Goal: Task Accomplishment & Management: Use online tool/utility

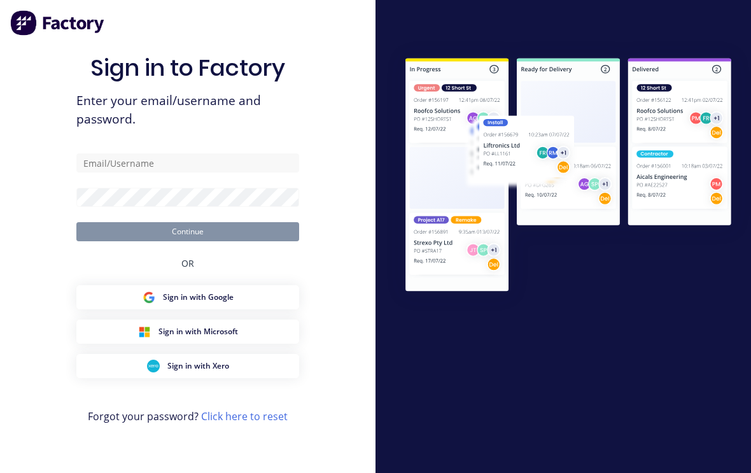
scroll to position [22, 0]
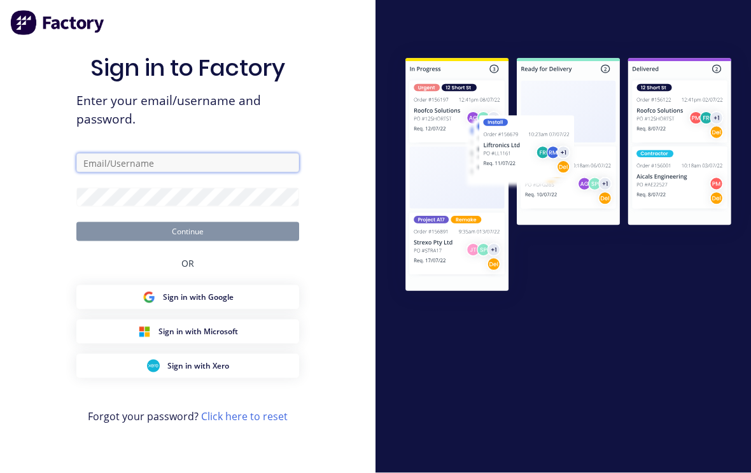
type input "[EMAIL_ADDRESS][DOMAIN_NAME]"
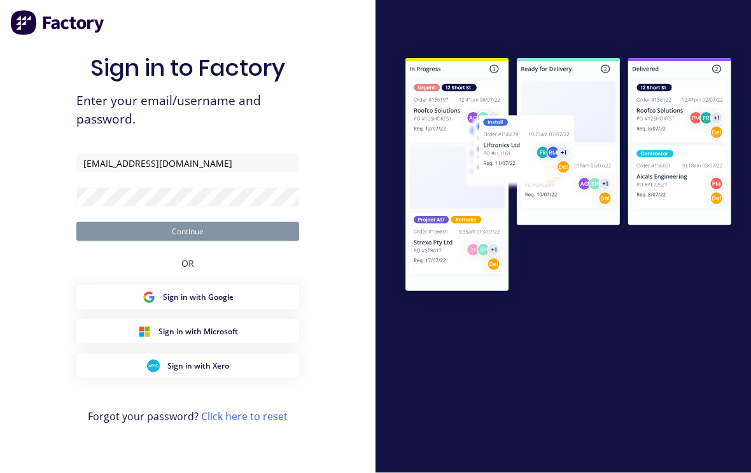
click at [188, 222] on button "Continue" at bounding box center [187, 231] width 223 height 19
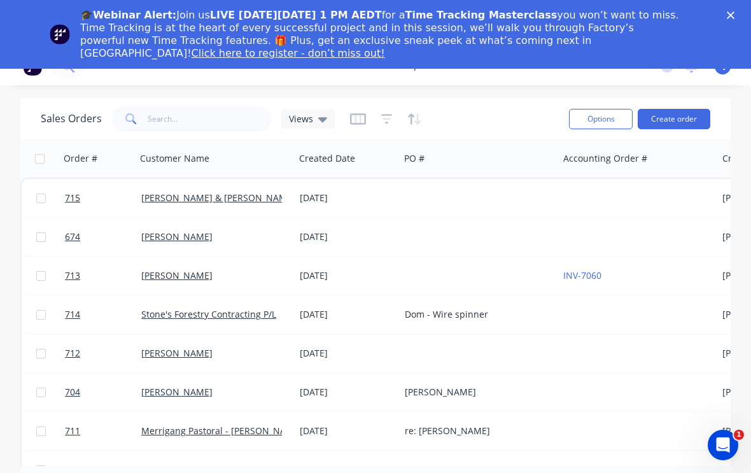
click at [735, 13] on div "Close" at bounding box center [733, 15] width 13 height 8
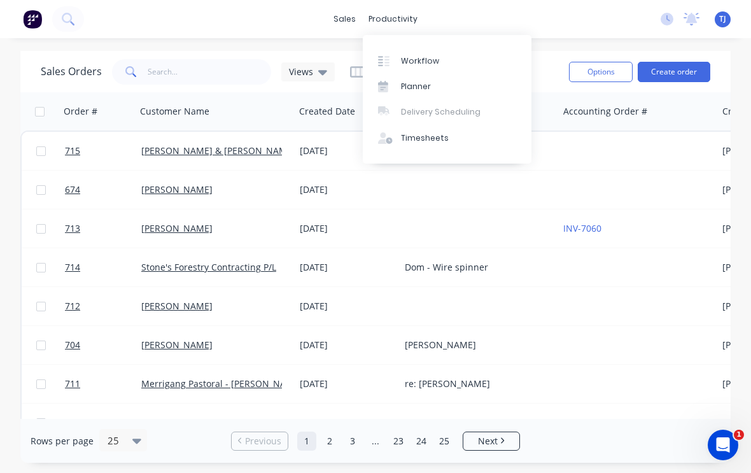
click at [433, 59] on div "Workflow" at bounding box center [420, 60] width 38 height 11
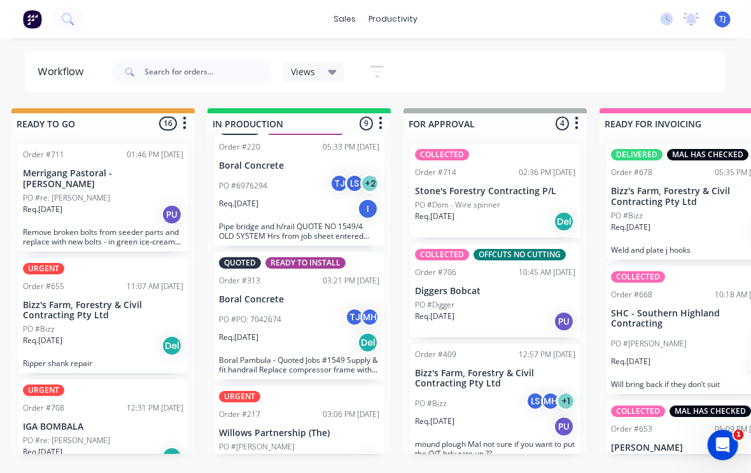
scroll to position [785, 0]
click at [301, 453] on div "Req. [DATE] PU" at bounding box center [300, 464] width 160 height 22
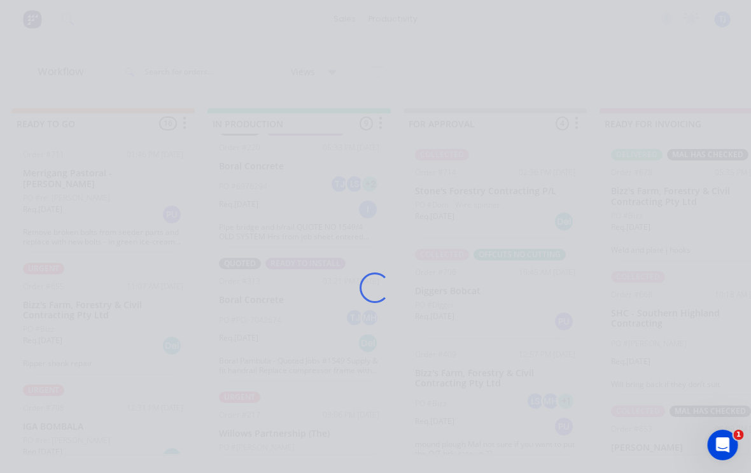
scroll to position [0, 604]
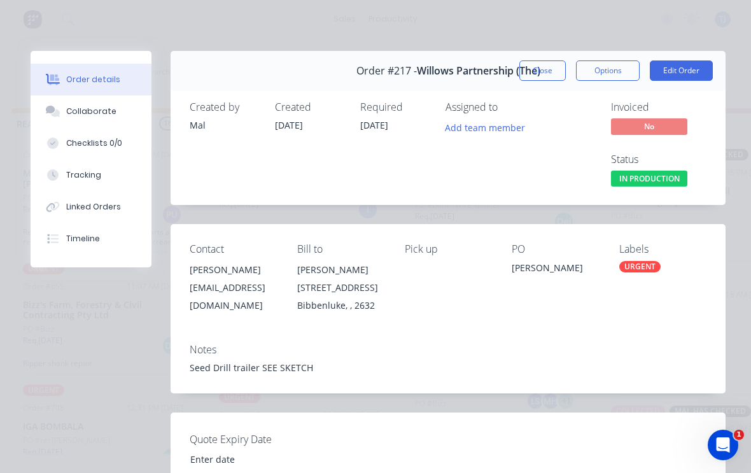
click at [685, 69] on button "Edit Order" at bounding box center [681, 70] width 63 height 20
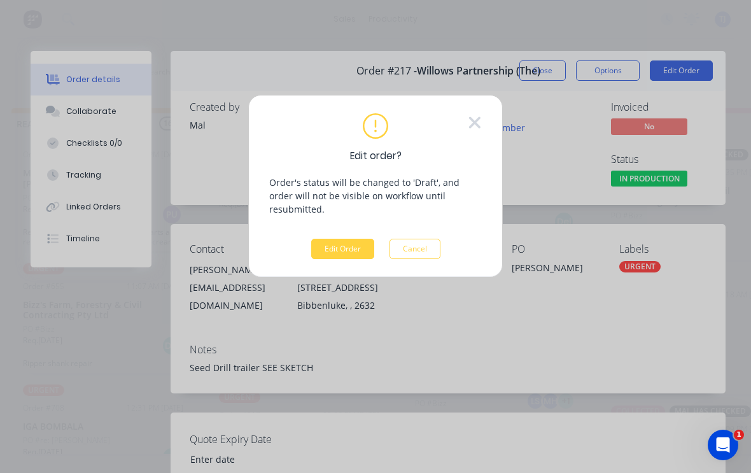
click at [351, 239] on button "Edit Order" at bounding box center [342, 249] width 63 height 20
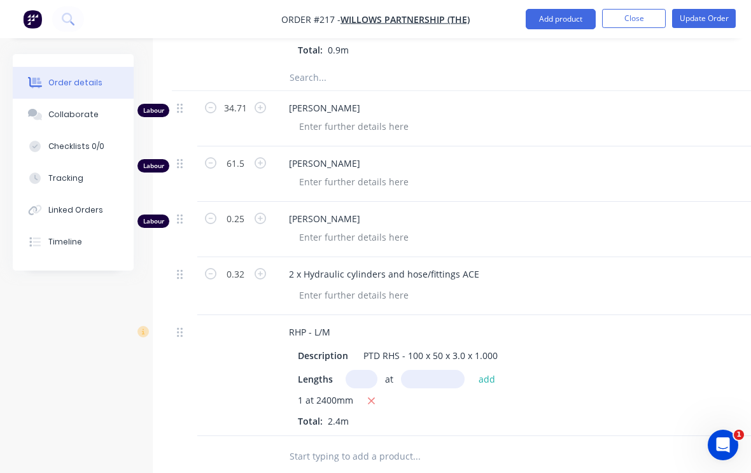
scroll to position [1929, 0]
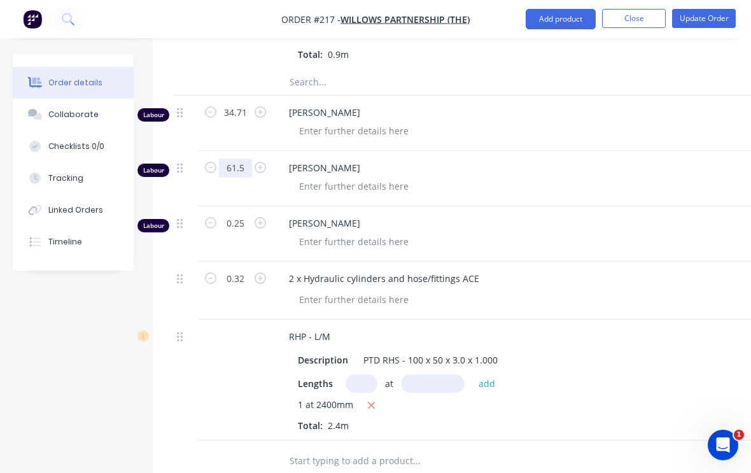
click at [240, 166] on input "61.5" at bounding box center [235, 168] width 33 height 19
type input "70.25"
click at [713, 17] on button "Update Order" at bounding box center [704, 18] width 64 height 19
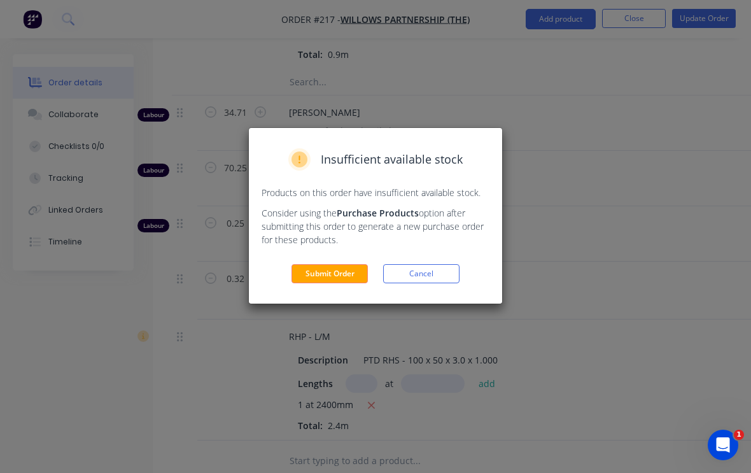
click at [332, 278] on button "Submit Order" at bounding box center [330, 273] width 76 height 19
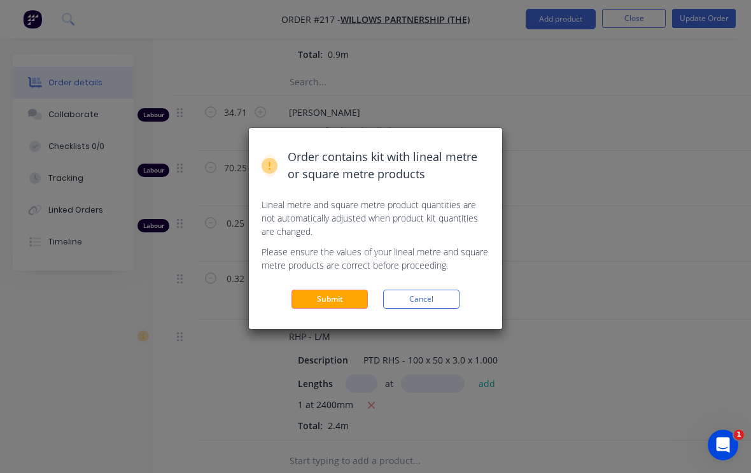
click at [342, 302] on button "Submit" at bounding box center [330, 299] width 76 height 19
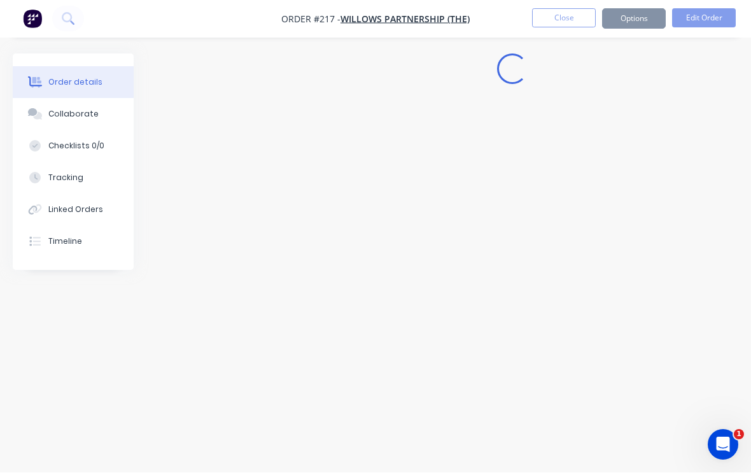
scroll to position [1, 0]
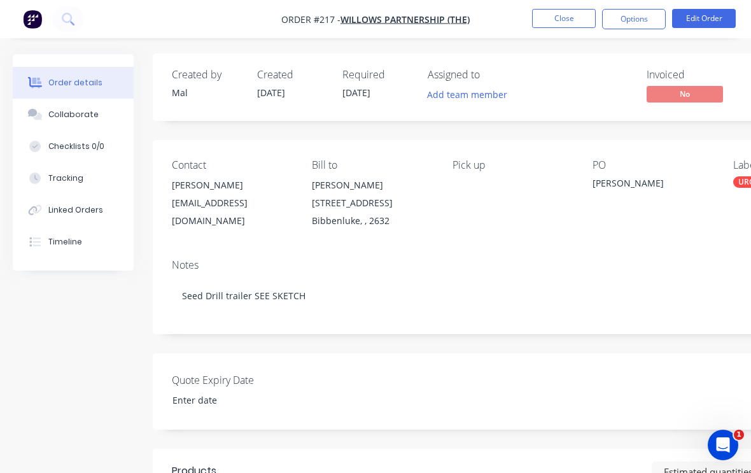
click at [566, 15] on button "Close" at bounding box center [564, 18] width 64 height 19
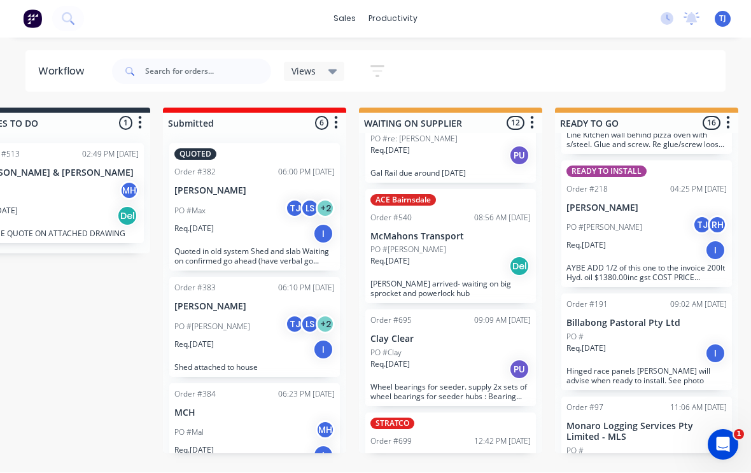
scroll to position [739, 0]
click at [440, 348] on div "PO #Clay" at bounding box center [451, 351] width 160 height 11
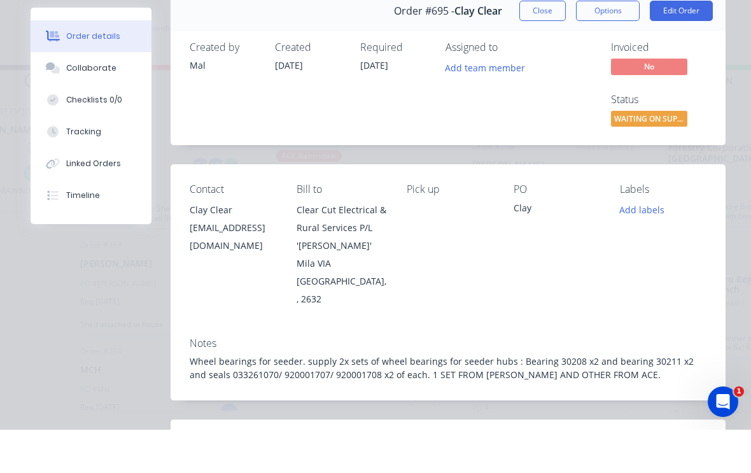
scroll to position [2, 153]
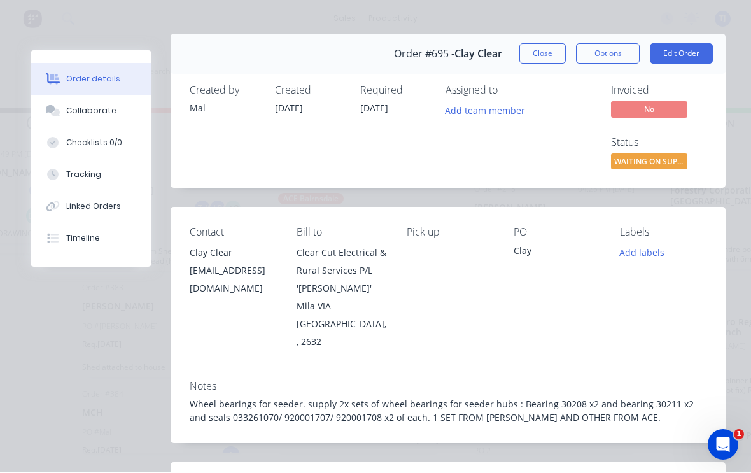
click at [697, 52] on button "Edit Order" at bounding box center [681, 54] width 63 height 20
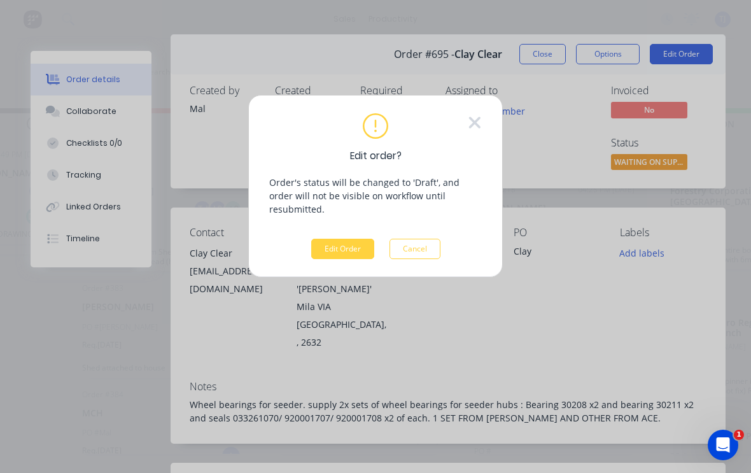
click at [348, 243] on button "Edit Order" at bounding box center [342, 249] width 63 height 20
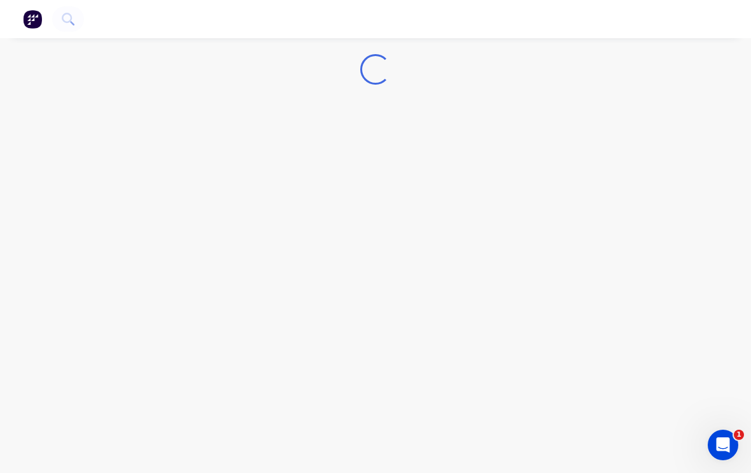
scroll to position [2, 0]
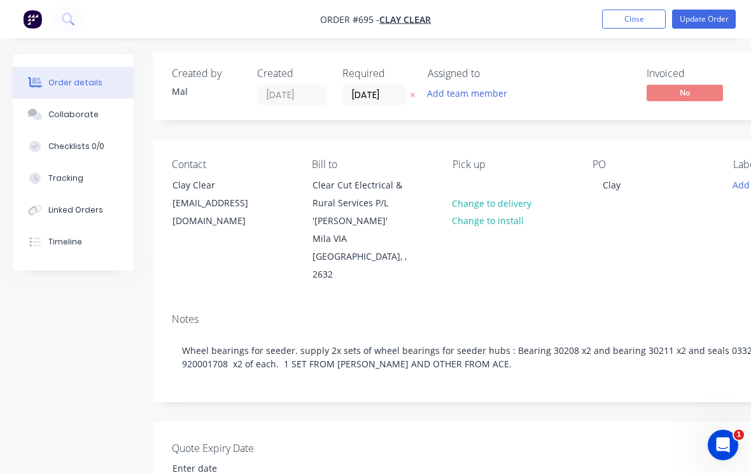
click at [75, 183] on div "Tracking" at bounding box center [65, 178] width 35 height 11
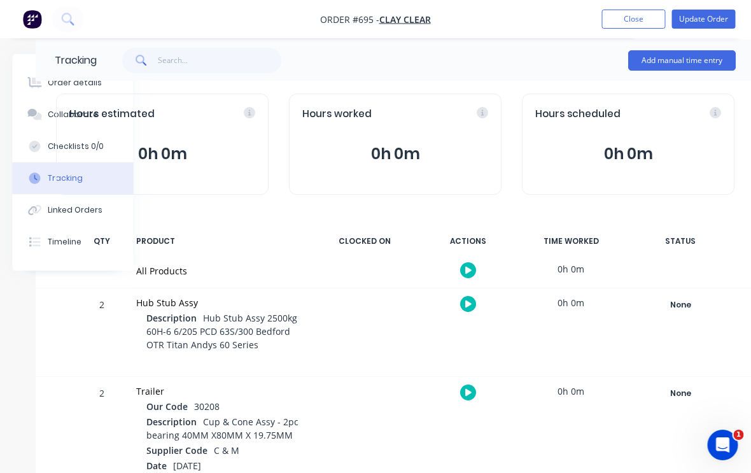
scroll to position [15, 134]
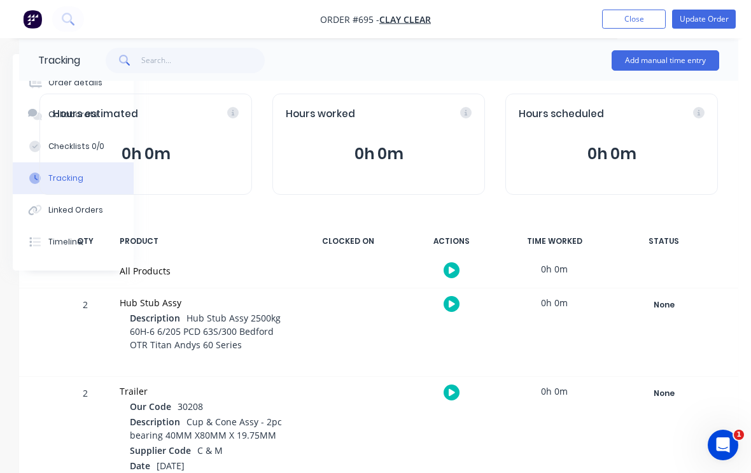
click at [680, 55] on button "Add manual time entry" at bounding box center [666, 60] width 108 height 20
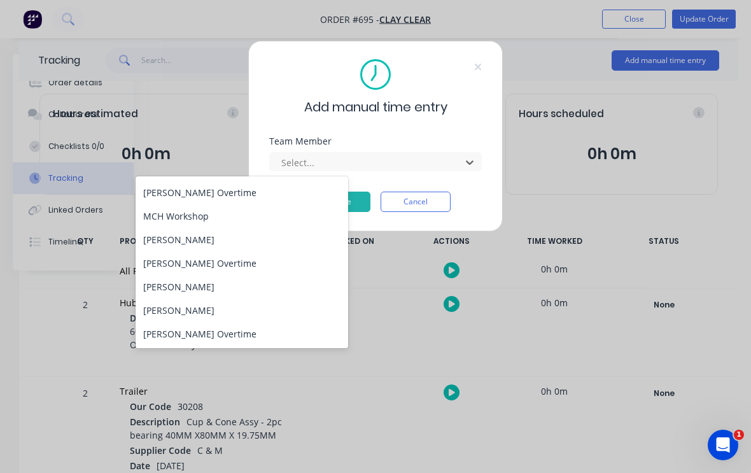
scroll to position [163, 0]
click at [186, 308] on div "[PERSON_NAME]" at bounding box center [242, 311] width 213 height 24
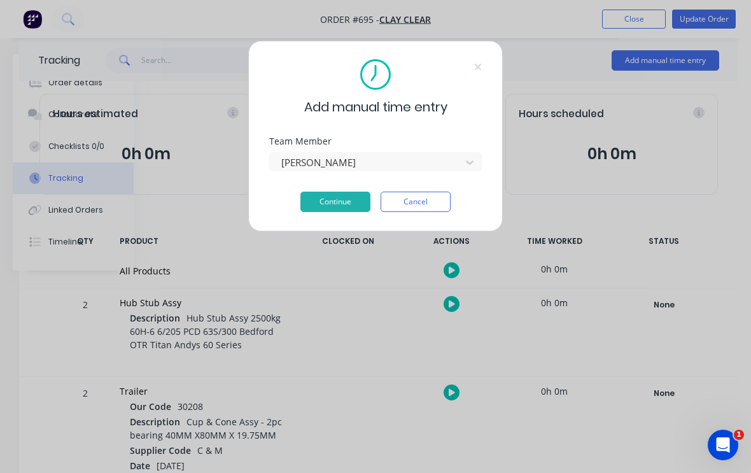
click at [338, 201] on button "Continue" at bounding box center [336, 202] width 70 height 20
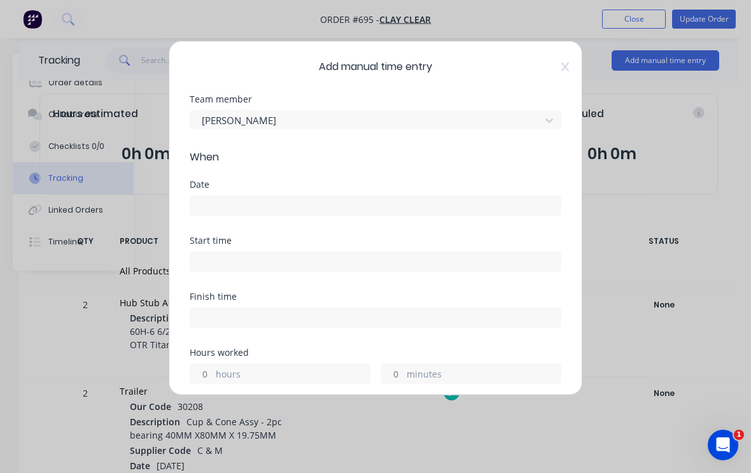
click at [467, 208] on input at bounding box center [375, 205] width 371 height 19
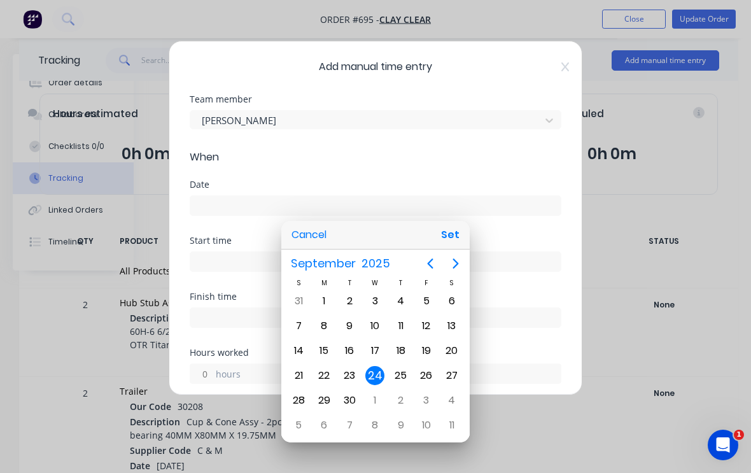
click at [459, 238] on button "Set" at bounding box center [450, 235] width 29 height 23
type input "[DATE]"
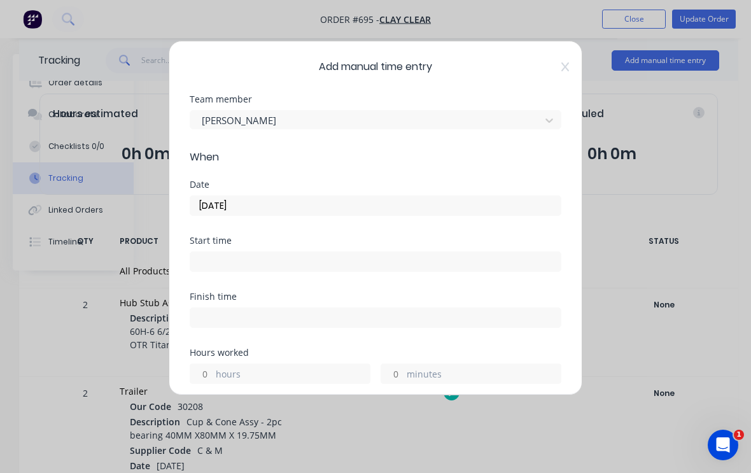
click at [348, 256] on input at bounding box center [375, 261] width 371 height 19
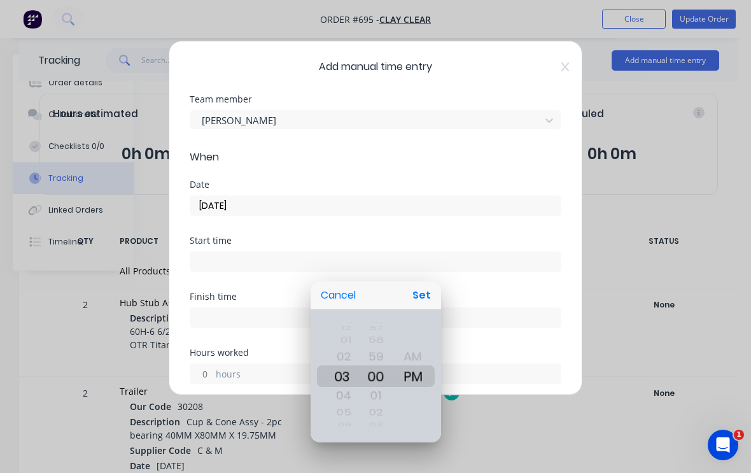
click at [429, 296] on button "Set" at bounding box center [422, 295] width 29 height 23
type input "03:00 PM"
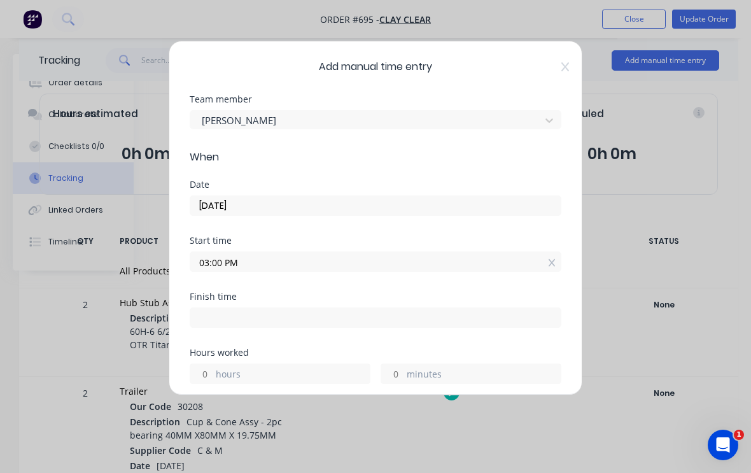
click at [376, 317] on input at bounding box center [375, 317] width 371 height 19
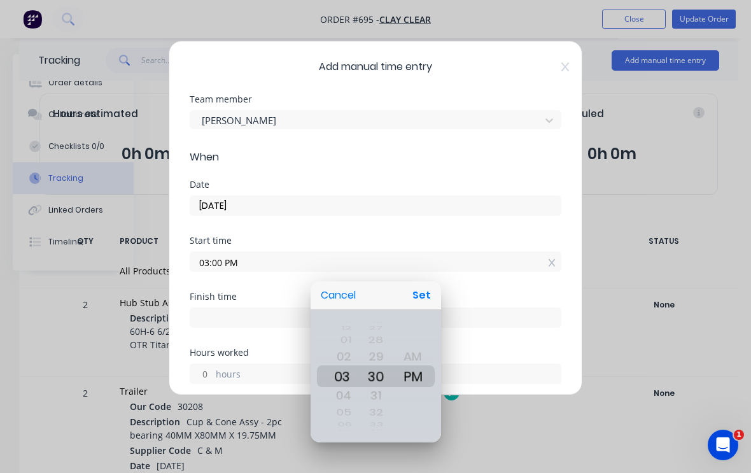
click at [427, 295] on button "Set" at bounding box center [422, 295] width 29 height 23
type input "03:30 PM"
type input "0"
type input "29"
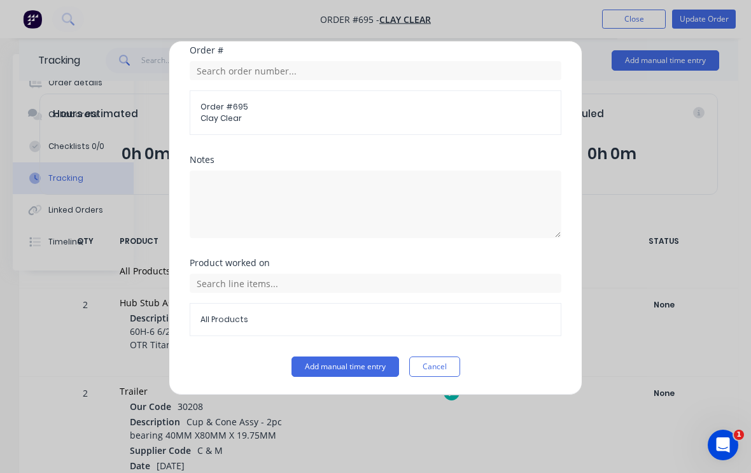
scroll to position [506, 0]
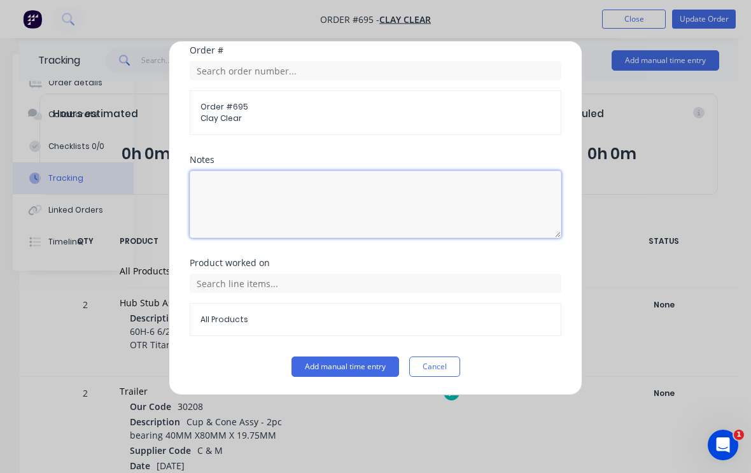
click at [280, 196] on textarea at bounding box center [376, 205] width 372 height 68
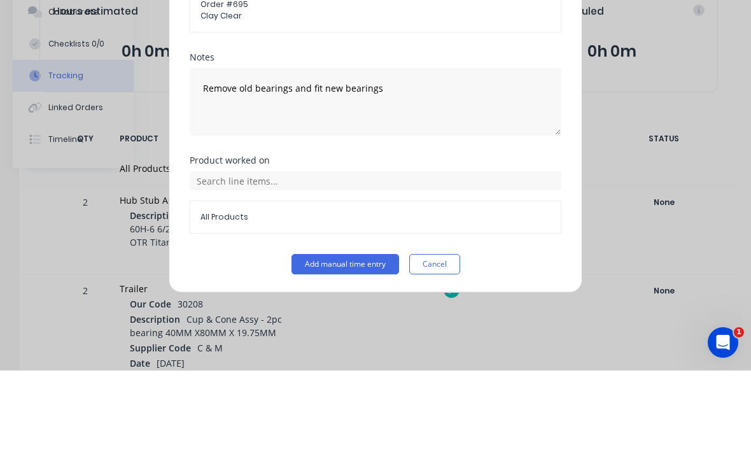
scroll to position [117, 134]
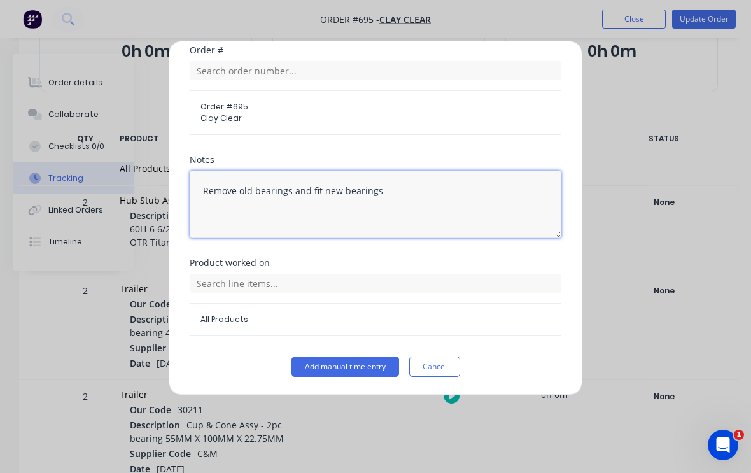
type textarea "Remove old bearings and fit new bearings"
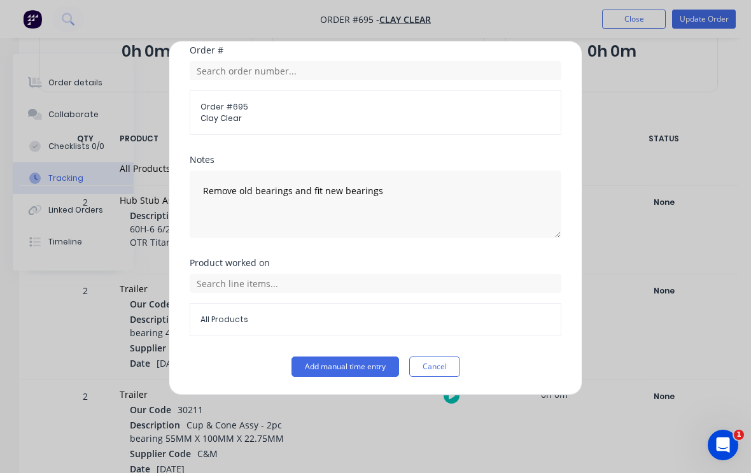
click at [347, 360] on button "Add manual time entry" at bounding box center [346, 367] width 108 height 20
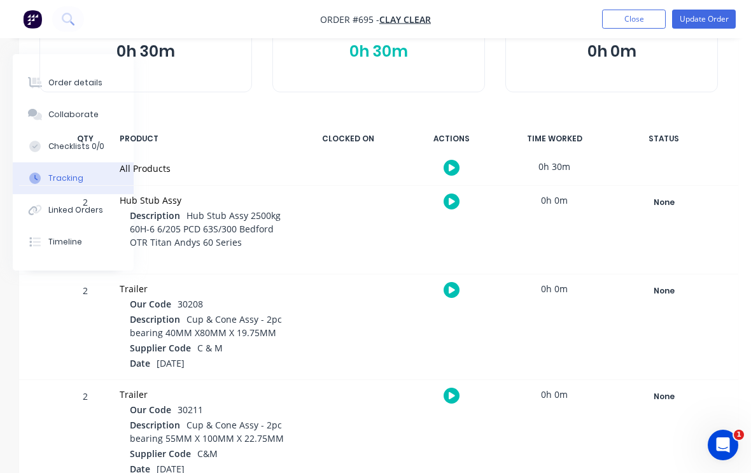
click at [710, 22] on button "Update Order" at bounding box center [704, 19] width 64 height 19
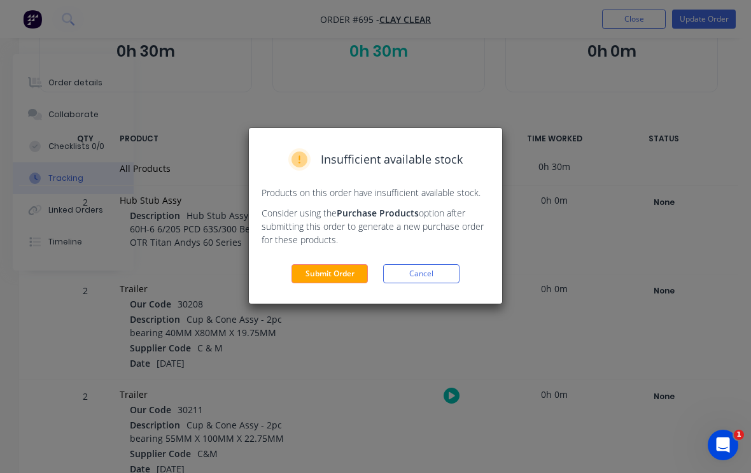
click at [346, 274] on button "Submit Order" at bounding box center [330, 273] width 76 height 19
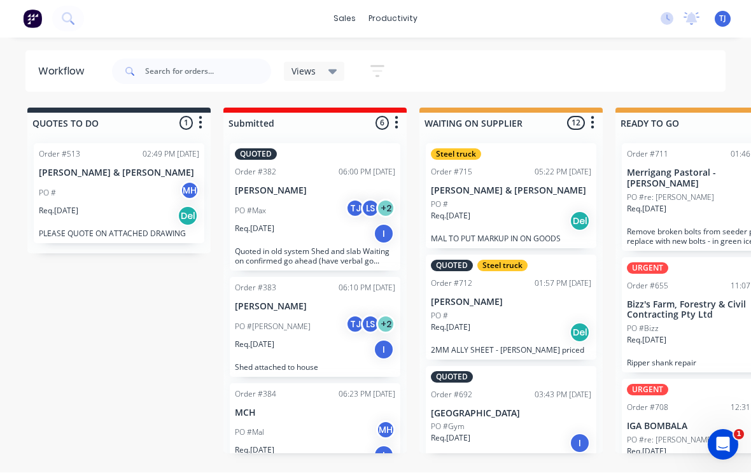
scroll to position [1, 0]
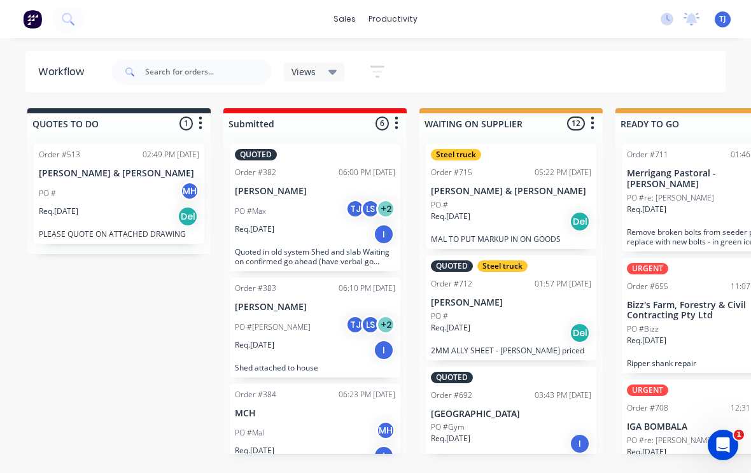
click at [725, 13] on span "TJ" at bounding box center [723, 18] width 7 height 11
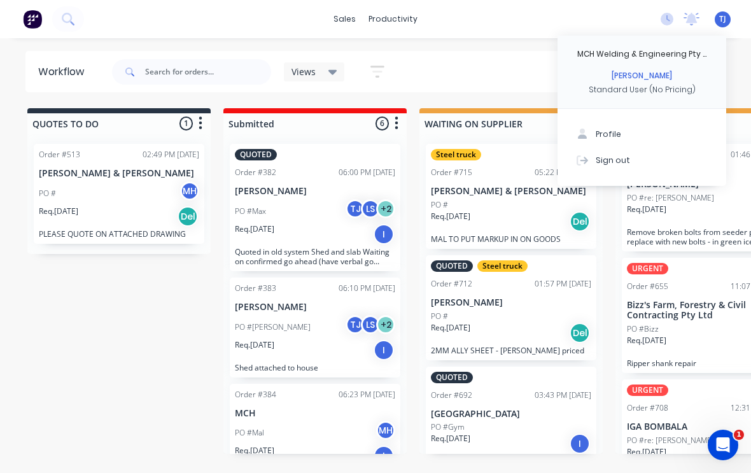
click at [622, 161] on div "Sign out" at bounding box center [613, 159] width 34 height 11
